Goal: Transaction & Acquisition: Download file/media

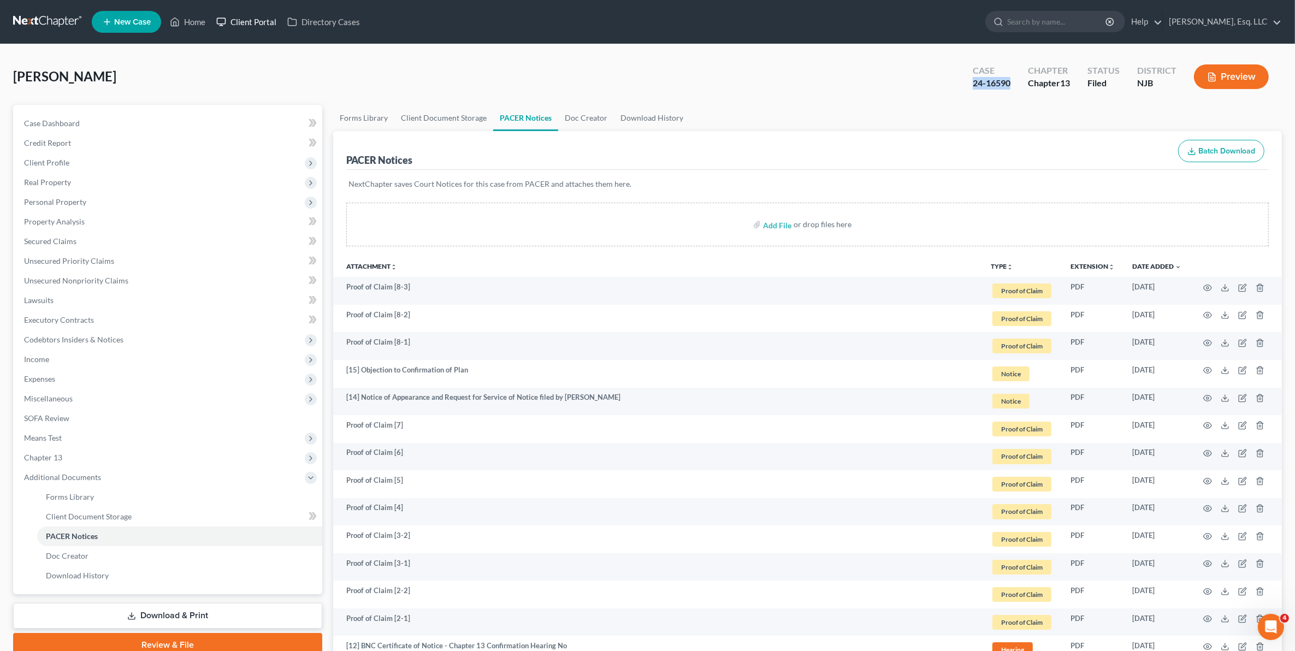
click at [249, 17] on link "Client Portal" at bounding box center [246, 22] width 71 height 20
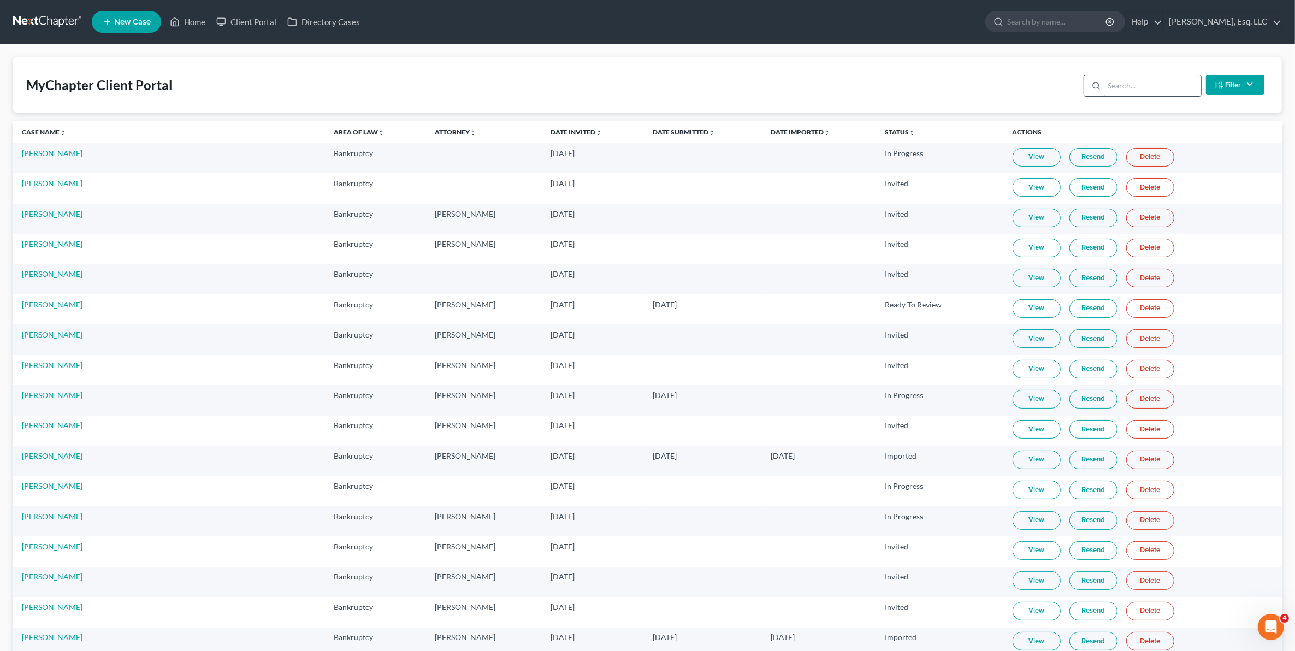
click at [1128, 85] on input "search" at bounding box center [1153, 85] width 97 height 21
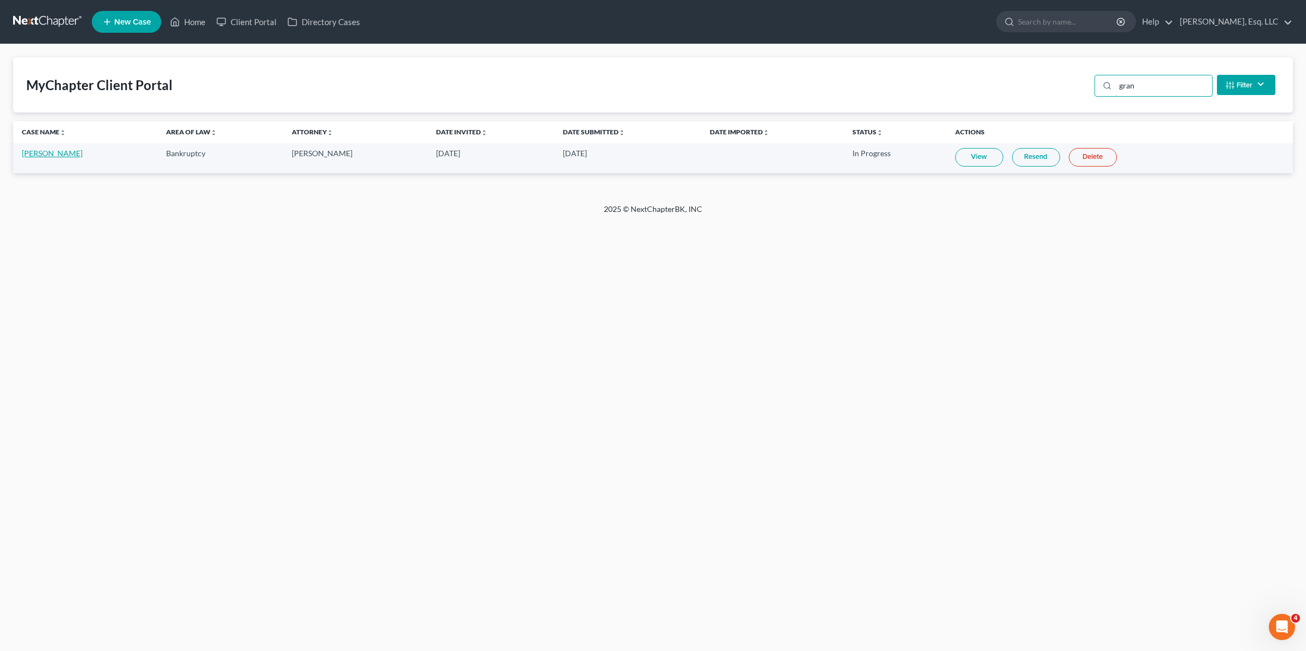
type input "gran"
click at [58, 150] on link "[PERSON_NAME]" at bounding box center [52, 153] width 61 height 9
select select "3"
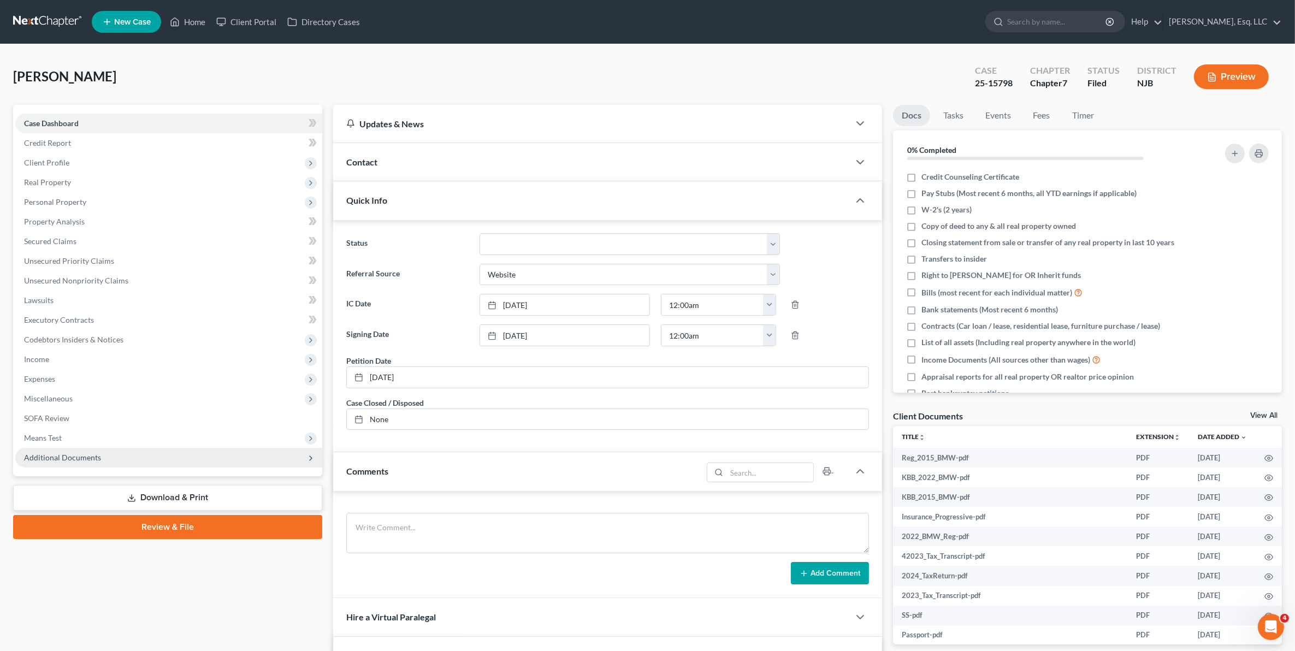
click at [89, 456] on span "Additional Documents" at bounding box center [62, 457] width 77 height 9
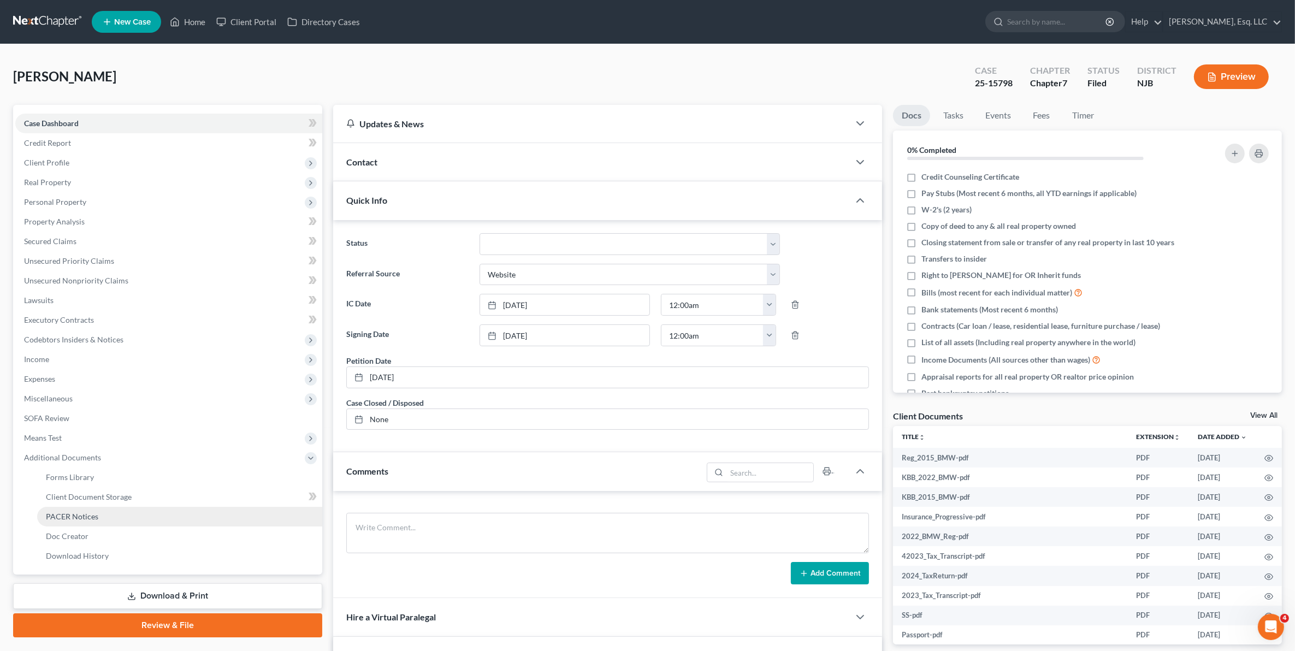
click at [103, 523] on link "PACER Notices" at bounding box center [179, 517] width 285 height 20
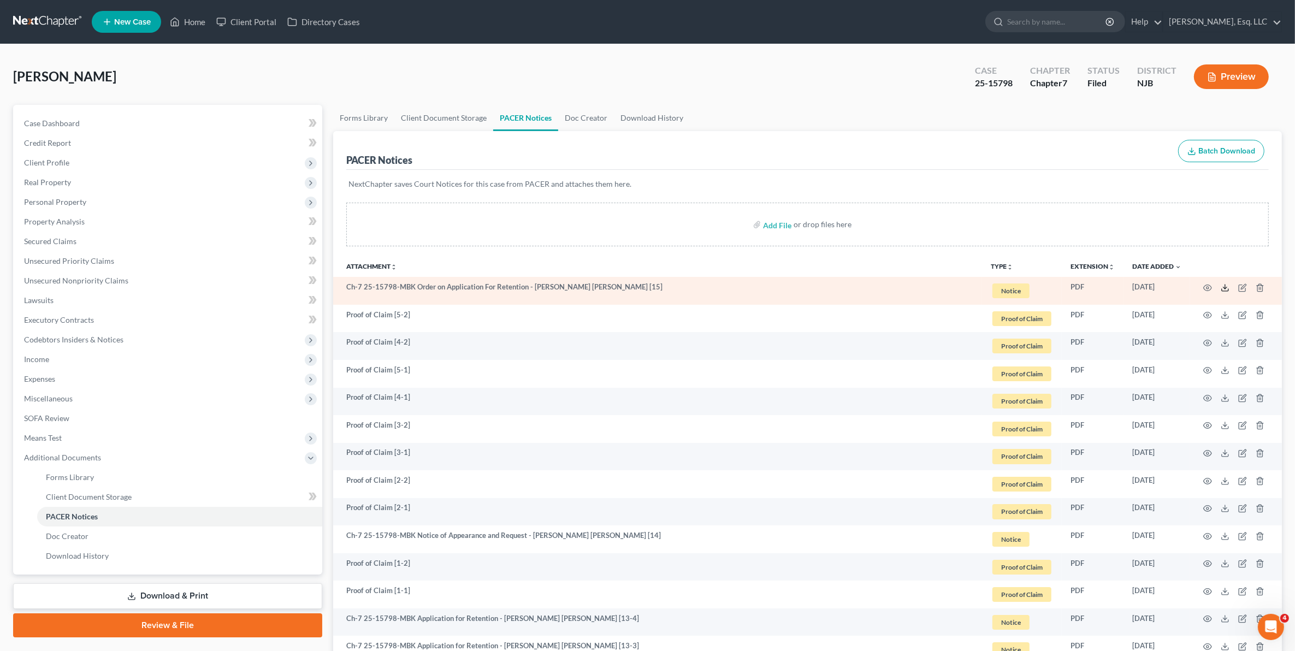
click at [1224, 285] on icon at bounding box center [1225, 288] width 9 height 9
